Goal: Navigation & Orientation: Go to known website

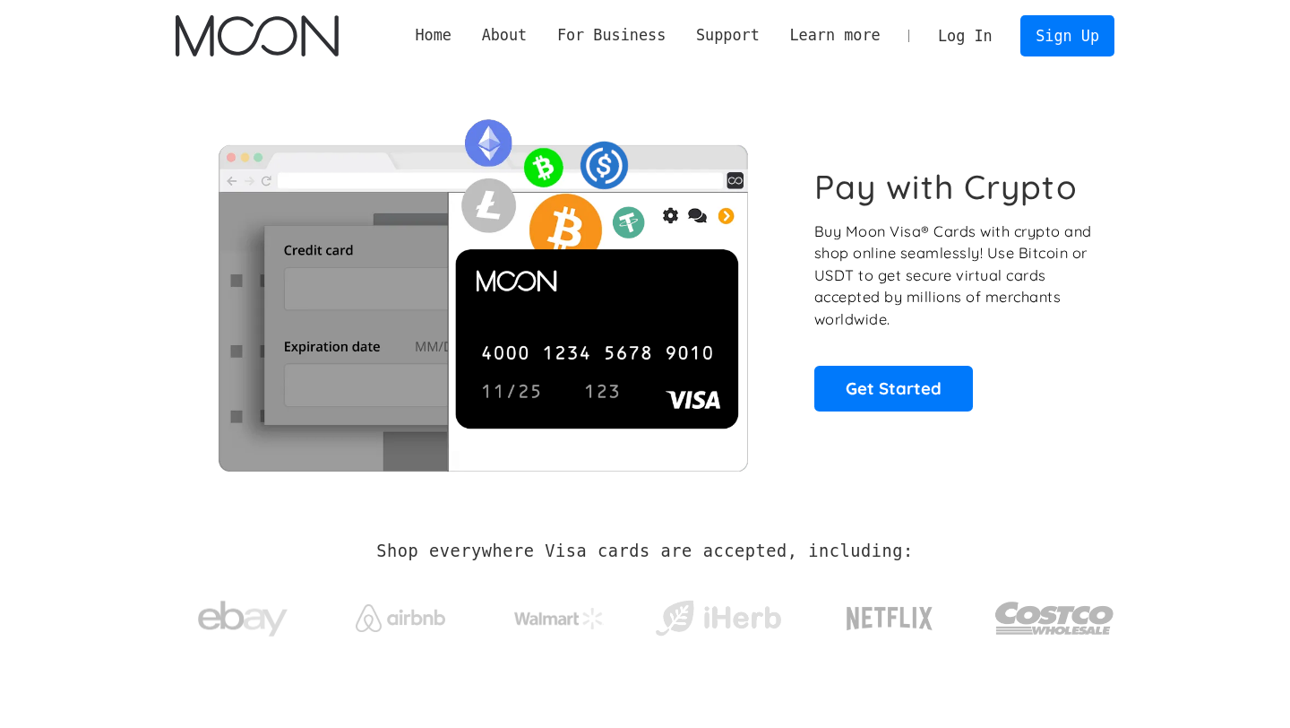
click at [984, 36] on link "Log In" at bounding box center [965, 35] width 84 height 39
